Goal: Information Seeking & Learning: Learn about a topic

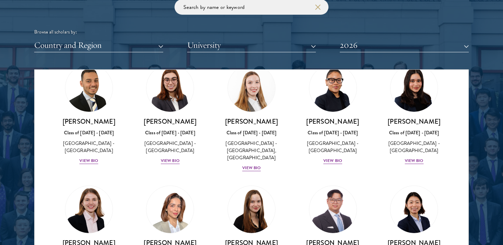
scroll to position [1615, 0]
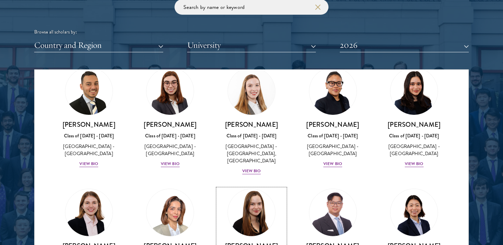
click at [252, 242] on h3 "[PERSON_NAME]" at bounding box center [252, 246] width 68 height 9
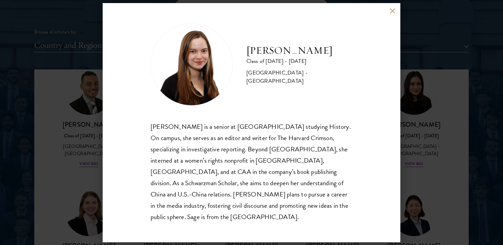
click at [411, 163] on div "[PERSON_NAME] Class of [DATE] - [DATE] [GEOGRAPHIC_DATA] - [GEOGRAPHIC_DATA] [P…" at bounding box center [251, 122] width 503 height 245
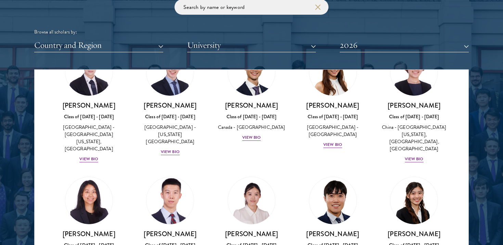
scroll to position [1867, 0]
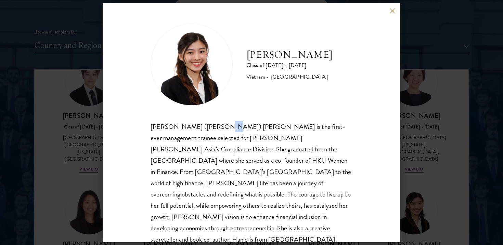
drag, startPoint x: 215, startPoint y: 126, endPoint x: 220, endPoint y: 132, distance: 8.0
click at [220, 132] on div "[PERSON_NAME] ([PERSON_NAME]) [PERSON_NAME] is the first-ever management traine…" at bounding box center [252, 183] width 202 height 125
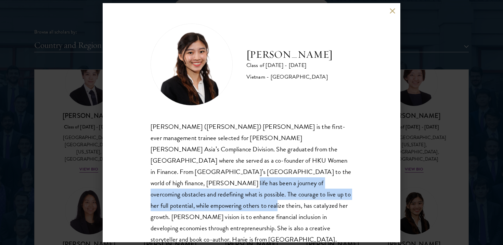
drag, startPoint x: 281, startPoint y: 173, endPoint x: 275, endPoint y: 194, distance: 22.0
click at [275, 194] on div "[PERSON_NAME] ([PERSON_NAME]) [PERSON_NAME] is the first-ever management traine…" at bounding box center [252, 183] width 202 height 125
click at [415, 176] on div "[PERSON_NAME] Class of [DATE] - [DATE] [GEOGRAPHIC_DATA] - [GEOGRAPHIC_DATA] [P…" at bounding box center [251, 122] width 503 height 245
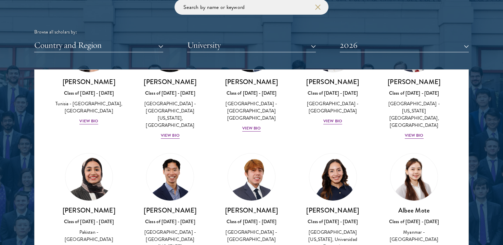
scroll to position [2285, 0]
